Goal: Complete application form

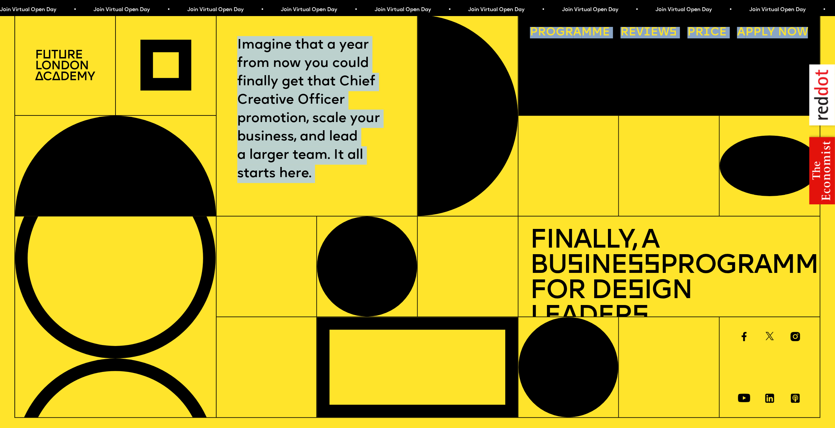
drag, startPoint x: 274, startPoint y: 40, endPoint x: 407, endPoint y: 269, distance: 264.4
click at [415, 272] on div "Imagine that a year from now you could finally get that Chief Creative Officer …" at bounding box center [416, 215] width 805 height 403
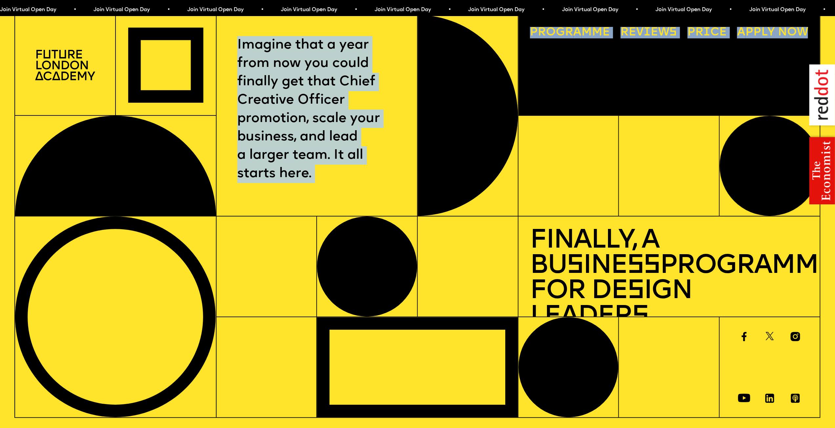
click at [365, 164] on p "Imagine that a year from now you could finally get that Chief Creative Officer …" at bounding box center [316, 109] width 159 height 147
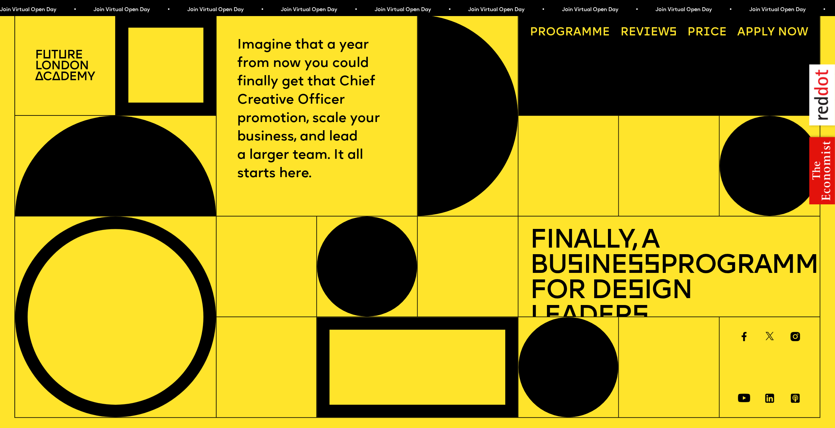
click at [296, 138] on p "Imagine that a year from now you could finally get that Chief Creative Officer …" at bounding box center [316, 109] width 159 height 147
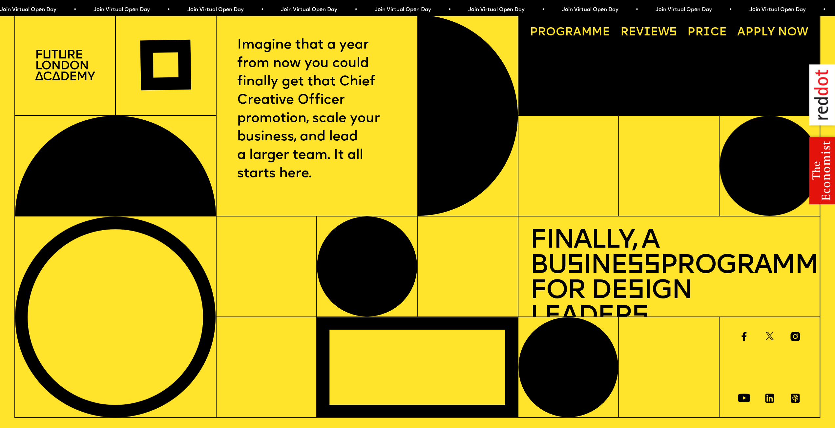
click at [247, 188] on div "Imagine that a year from now you could finally get that Chief Creative Officer …" at bounding box center [316, 115] width 201 height 201
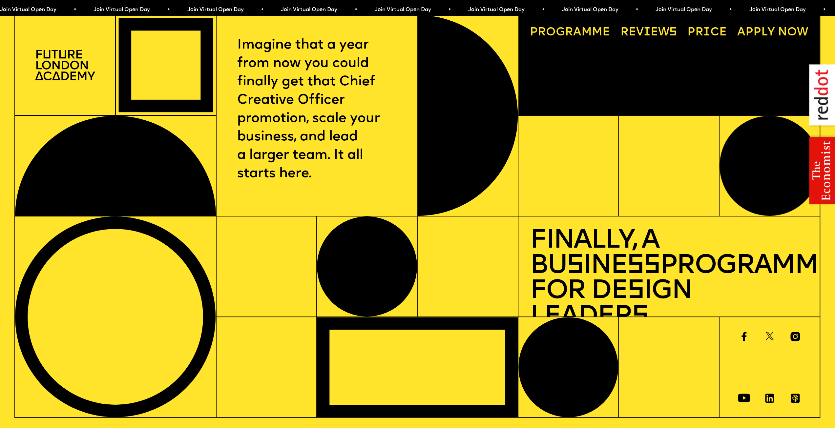
click at [79, 80] on img at bounding box center [65, 65] width 60 height 30
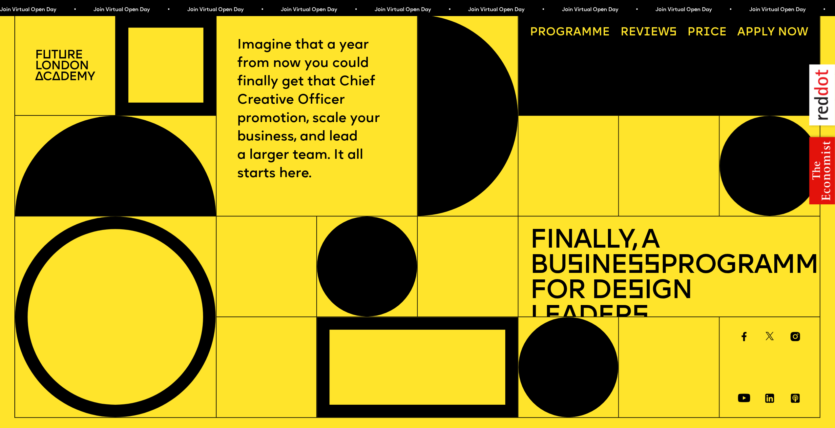
click at [69, 45] on div at bounding box center [65, 65] width 101 height 101
click at [67, 8] on span "Join Virtual Open Day • Join Virtual Open Day • Join Virtual Open Day • Join Vi…" at bounding box center [234, 9] width 468 height 5
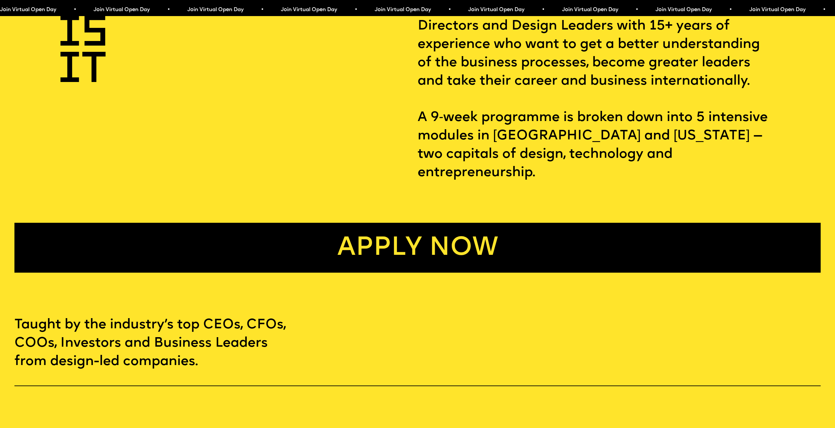
click at [374, 232] on link "Apply now" at bounding box center [417, 248] width 806 height 50
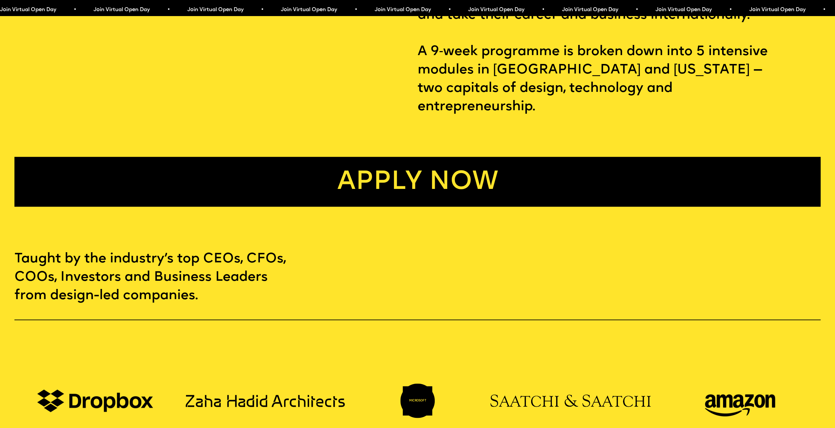
scroll to position [590, 0]
click at [348, 157] on link "Apply now" at bounding box center [417, 182] width 806 height 50
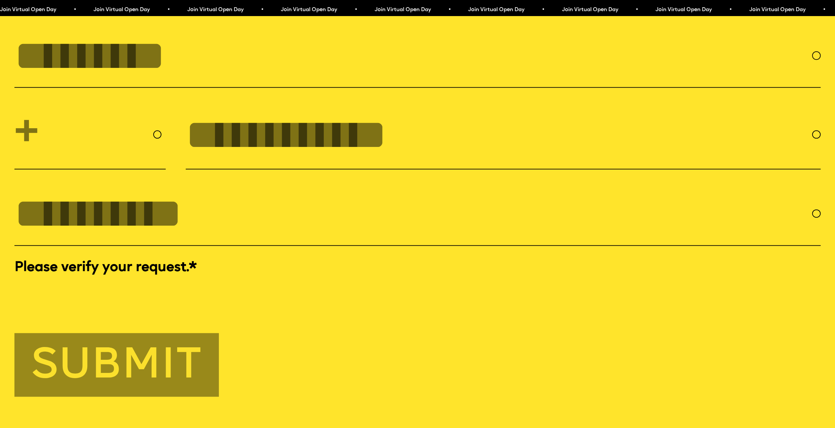
scroll to position [3870, 0]
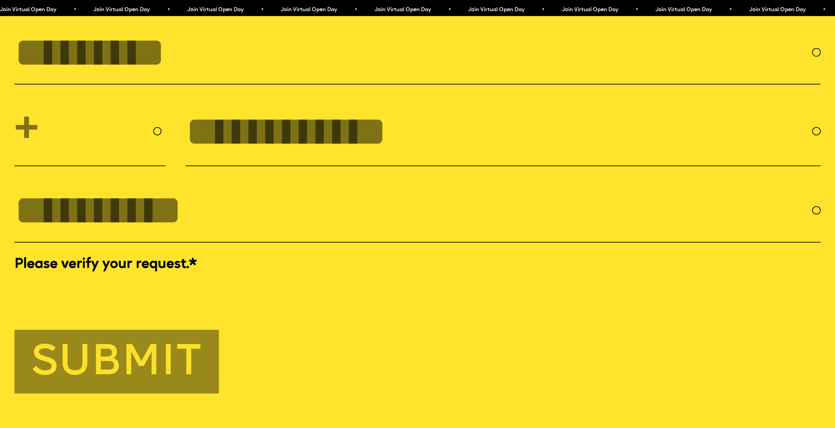
click at [194, 64] on input "FULL NAME" at bounding box center [412, 52] width 797 height 47
type input "**********"
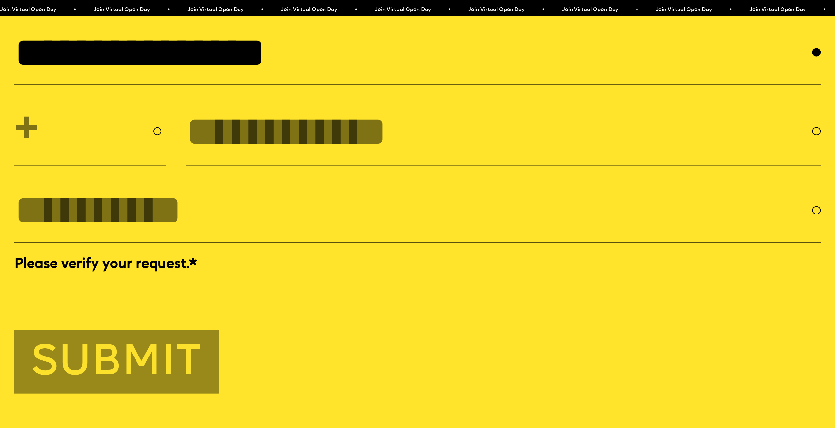
select select "***"
type input "**********"
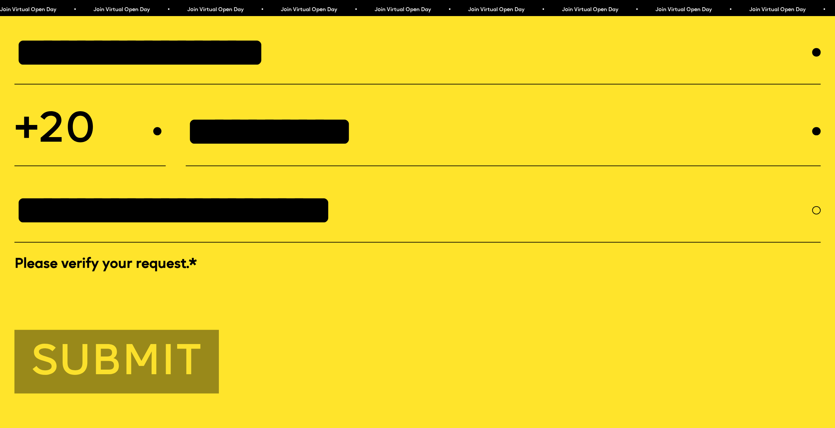
click at [246, 155] on input "**********" at bounding box center [499, 131] width 626 height 47
click at [245, 155] on input "**********" at bounding box center [499, 131] width 626 height 47
click at [408, 301] on div at bounding box center [417, 288] width 806 height 26
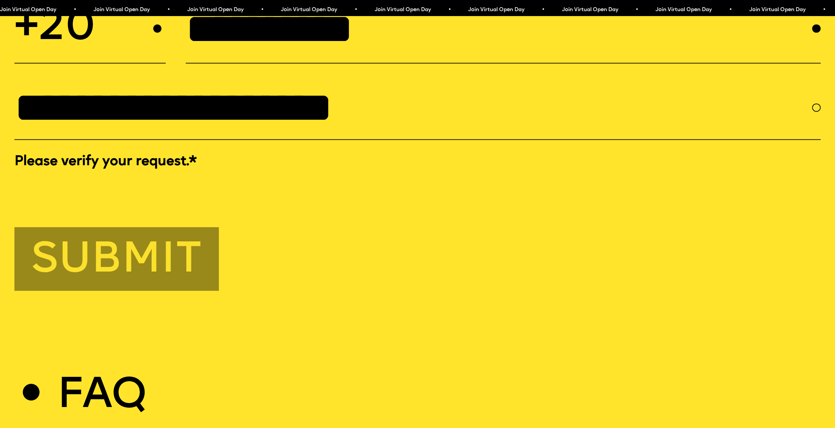
scroll to position [4001, 0]
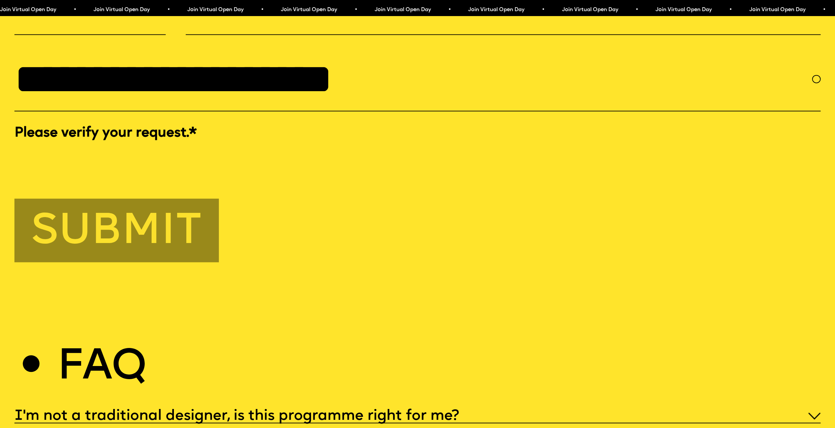
click at [89, 262] on button "Submit" at bounding box center [116, 231] width 204 height 64
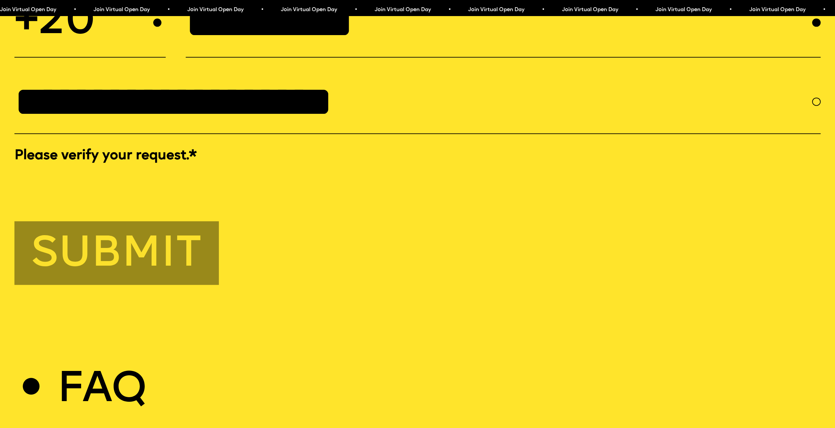
scroll to position [3977, 0]
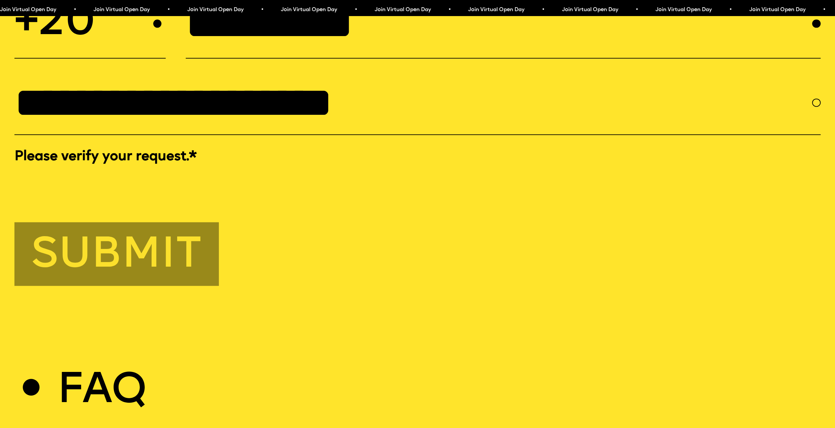
click at [136, 286] on button "Submit" at bounding box center [116, 254] width 204 height 64
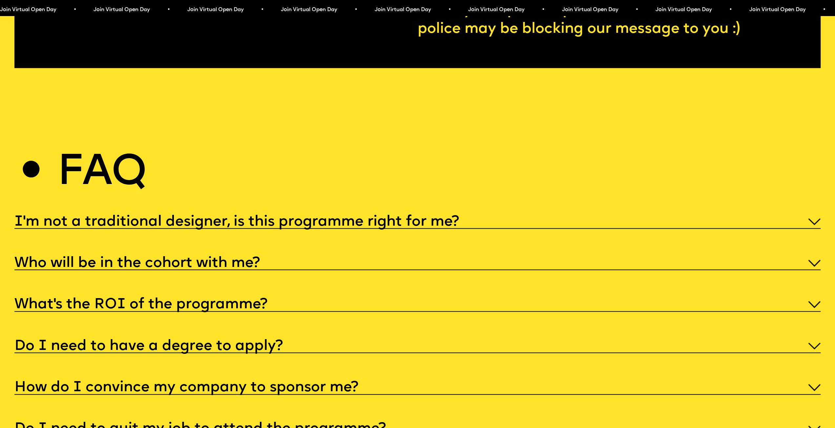
click at [168, 225] on h5 "I'm not a traditional designer, is this programme right for me?" at bounding box center [236, 222] width 444 height 7
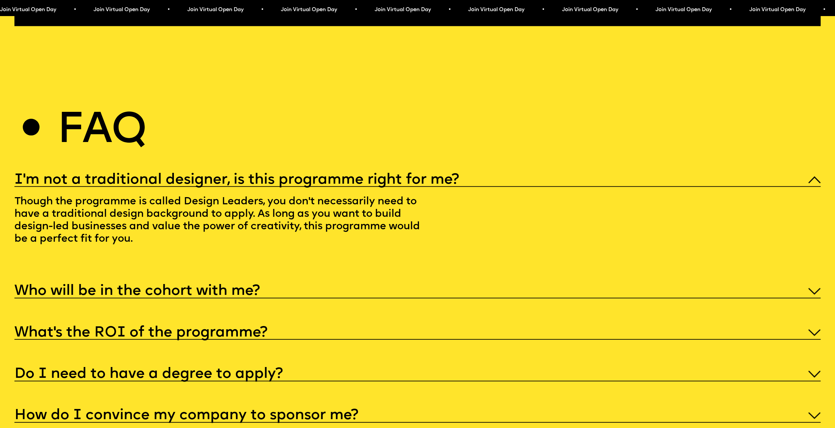
scroll to position [4043, 0]
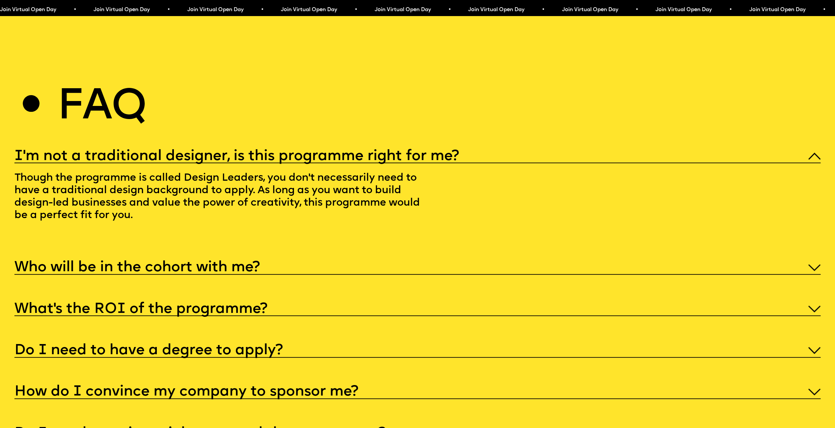
click at [203, 271] on h5 "Who will be in the cohort with me?" at bounding box center [136, 267] width 245 height 7
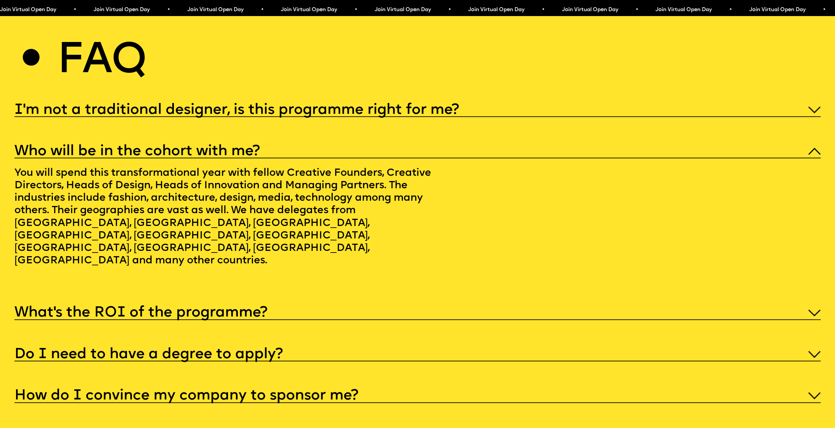
scroll to position [4174, 0]
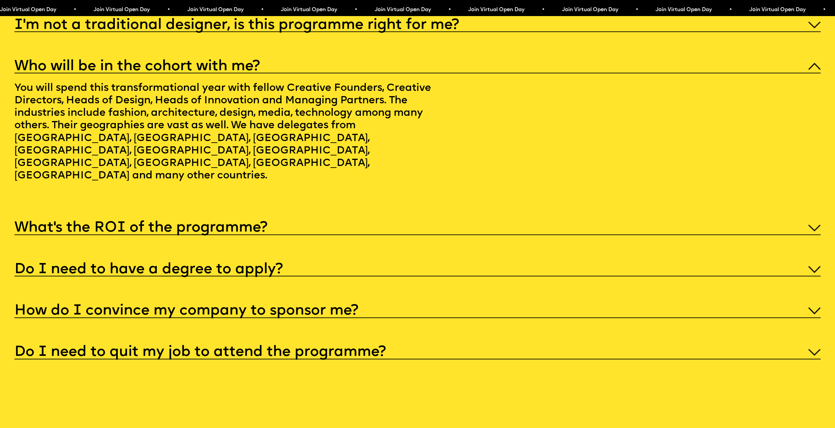
click at [209, 225] on h5 "What’s the ROI of the programme?" at bounding box center [140, 228] width 253 height 7
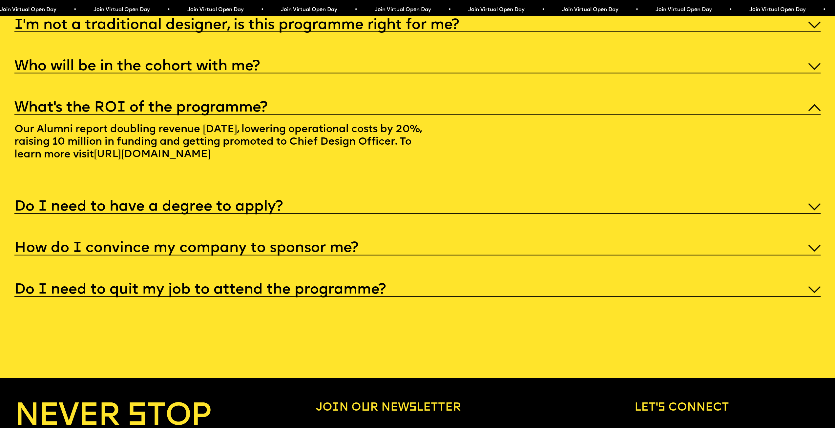
click at [218, 210] on h5 "Do I need to have a degree to apply?" at bounding box center [148, 207] width 268 height 7
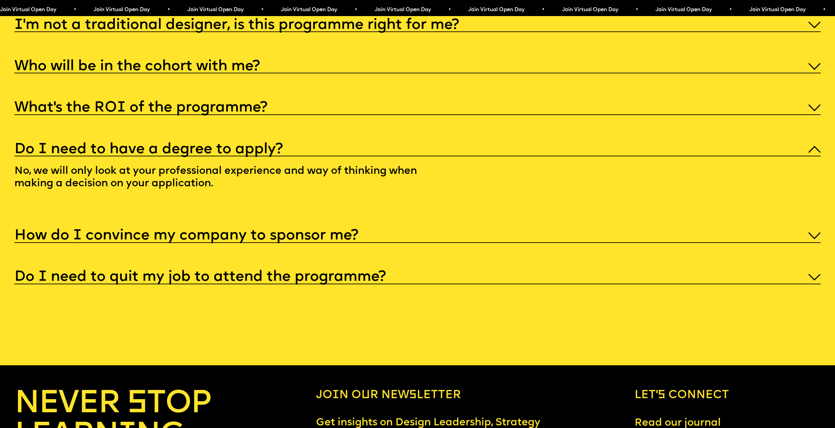
click at [226, 250] on div "I'm not a traditional designer, is this programme right for me? Though the prog…" at bounding box center [417, 150] width 806 height 269
click at [220, 239] on h5 "How do I convince my company to sponsor me?" at bounding box center [186, 236] width 344 height 7
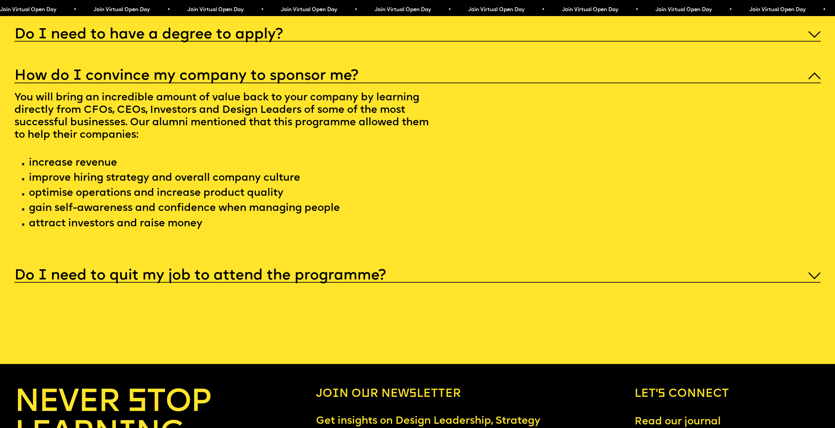
scroll to position [4338, 0]
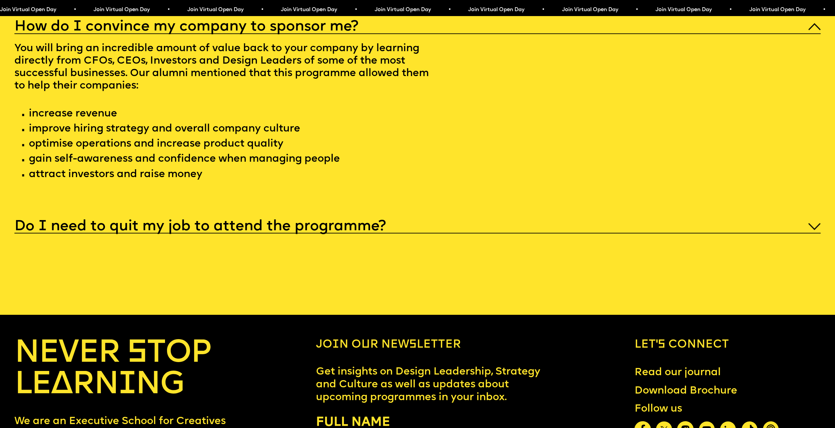
click at [163, 230] on h5 "Do I need to quit my job to attend the programme?" at bounding box center [199, 226] width 371 height 7
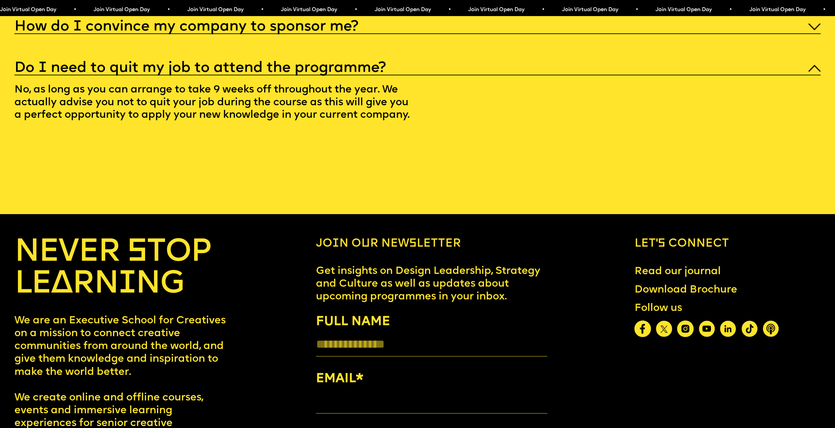
scroll to position [4526, 0]
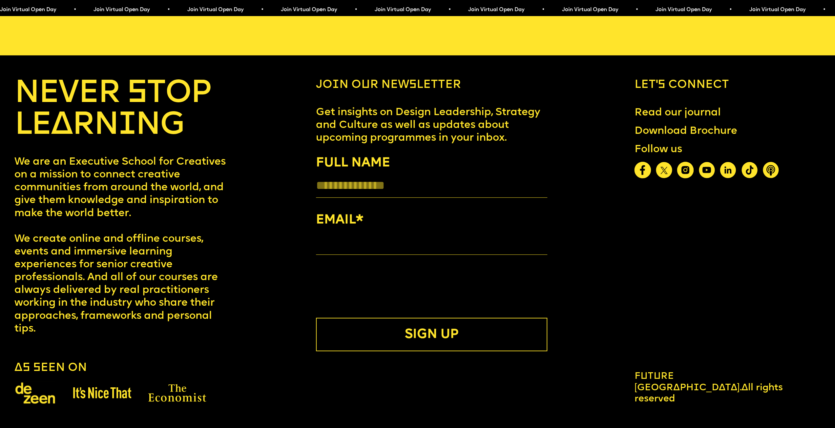
click at [369, 186] on input "FULL NAME" at bounding box center [431, 185] width 231 height 24
type input "**********"
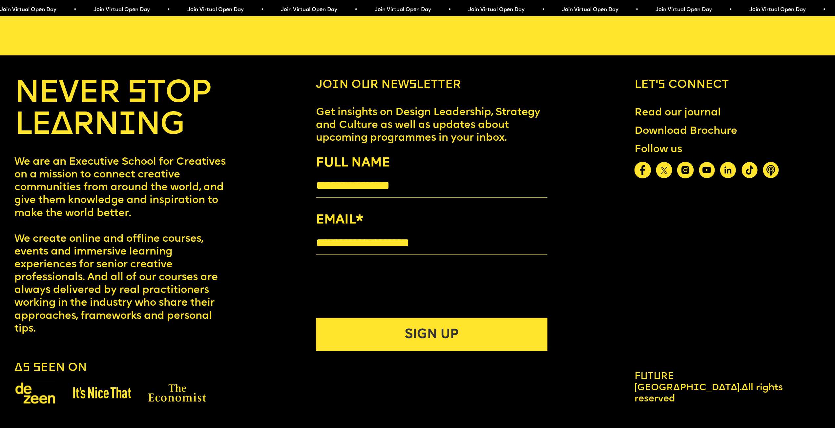
click at [399, 330] on button "SIGN UP" at bounding box center [431, 334] width 231 height 33
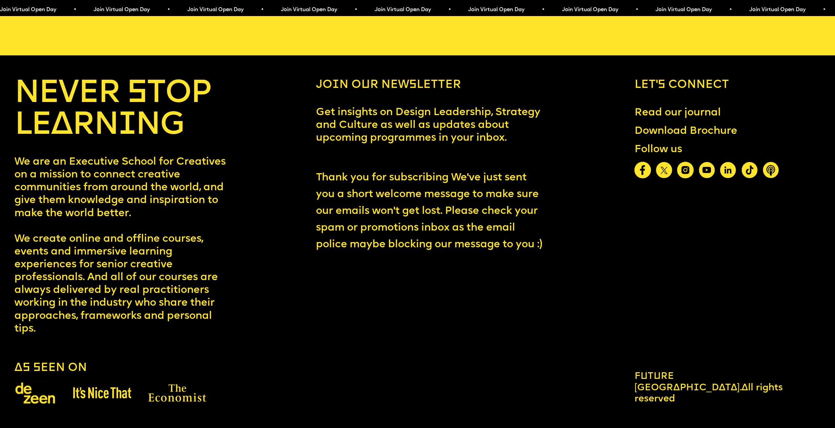
click at [693, 170] on img at bounding box center [685, 170] width 17 height 17
